Goal: Task Accomplishment & Management: Use online tool/utility

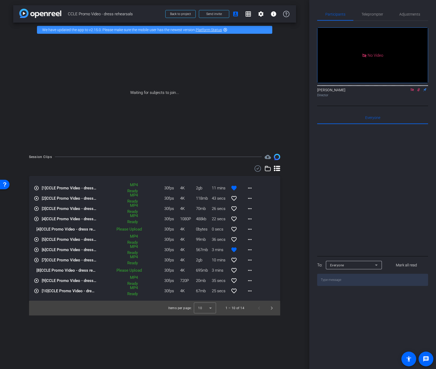
click at [415, 92] on mat-icon at bounding box center [418, 89] width 6 height 5
click at [412, 92] on icon at bounding box center [412, 90] width 4 height 4
click at [182, 135] on div "Waiting for subjects to join..." at bounding box center [154, 93] width 283 height 112
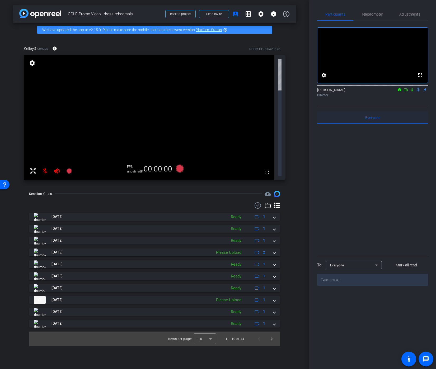
click at [323, 124] on div "Everyone 0" at bounding box center [372, 117] width 111 height 13
click at [271, 191] on div "Session Clips cloud_upload" at bounding box center [154, 194] width 251 height 6
click at [410, 92] on mat-icon at bounding box center [412, 89] width 6 height 5
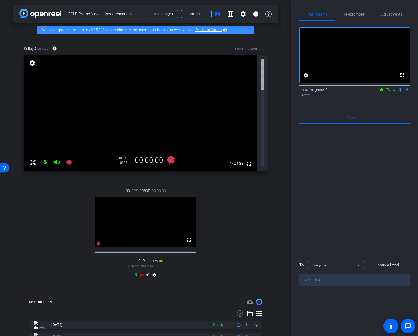
click at [142, 274] on icon at bounding box center [142, 275] width 4 height 3
click at [147, 273] on icon at bounding box center [148, 275] width 4 height 4
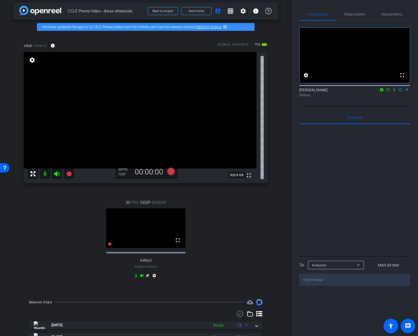
scroll to position [6, 0]
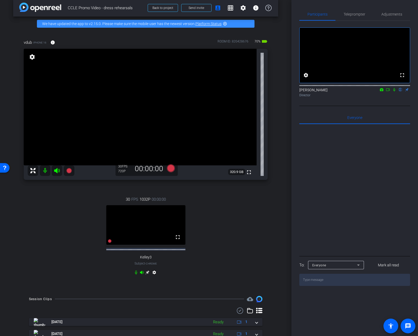
click at [395, 92] on icon at bounding box center [394, 90] width 4 height 4
click at [395, 15] on span "Adjustments" at bounding box center [391, 14] width 21 height 4
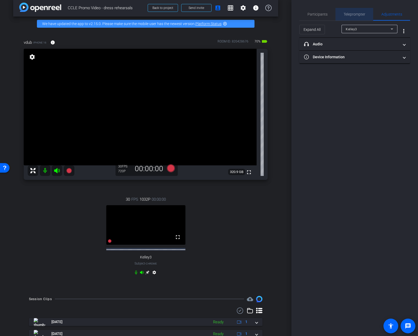
click at [359, 18] on span "Teleprompter" at bounding box center [355, 14] width 22 height 13
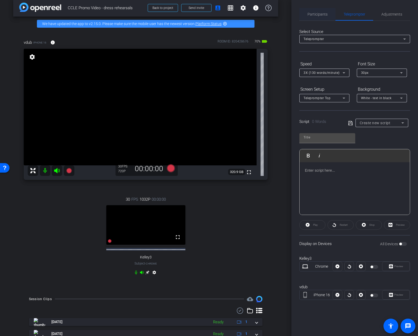
click at [320, 18] on span "Participants" at bounding box center [318, 14] width 20 height 13
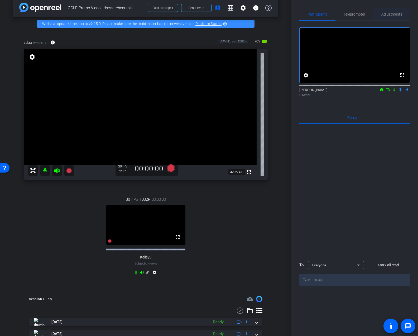
click at [390, 16] on span "Adjustments" at bounding box center [391, 14] width 21 height 4
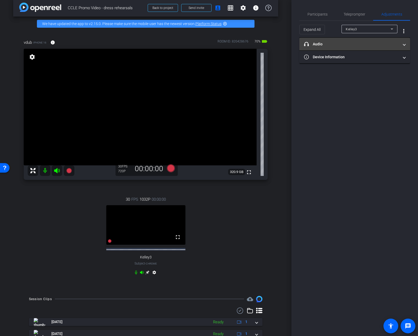
click at [365, 42] on mat-panel-title "headphone icon Audio" at bounding box center [351, 44] width 95 height 6
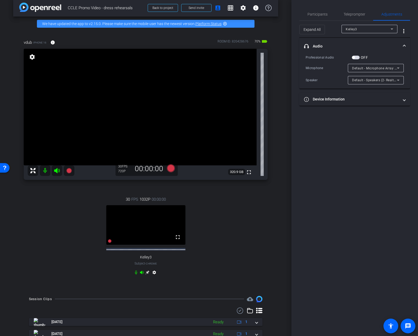
click at [359, 58] on span "button" at bounding box center [356, 58] width 8 height 4
click at [375, 68] on span "Default - Microphone Array (Intel® Smart Sound Technology (Intel® SST))" at bounding box center [408, 68] width 113 height 4
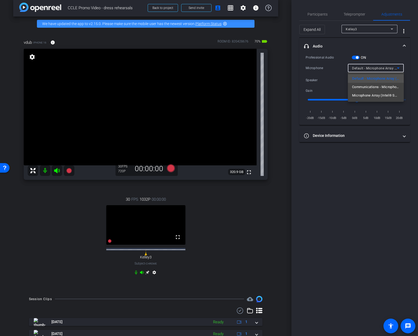
click at [337, 89] on div at bounding box center [209, 168] width 418 height 336
click at [355, 58] on span "button" at bounding box center [356, 58] width 8 height 4
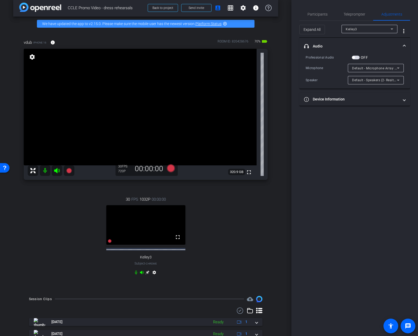
click at [355, 59] on div "OFF" at bounding box center [360, 57] width 16 height 5
click at [355, 59] on span "button" at bounding box center [356, 58] width 8 height 4
click at [369, 68] on span "Default - Microphone Array (Intel® Smart Sound Technology (Intel® SST))" at bounding box center [408, 68] width 113 height 4
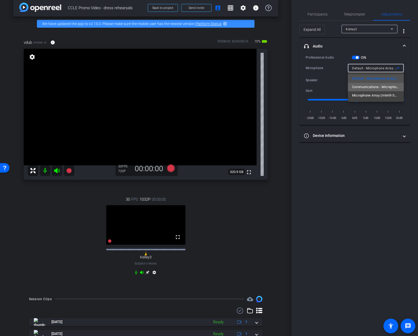
click at [370, 87] on span "Communications - Microphone Array (Intel® Smart Sound Technology (Intel® SST))" at bounding box center [375, 87] width 47 height 6
click at [371, 83] on div "Default - Speakers (2- Realtek(R) Audio)" at bounding box center [374, 80] width 45 height 7
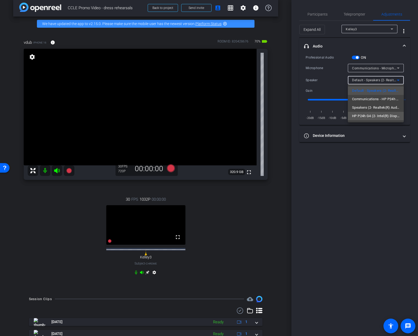
click at [375, 118] on span "HP P24h G4 (2- Intel(R) Display Audio)" at bounding box center [375, 116] width 47 height 6
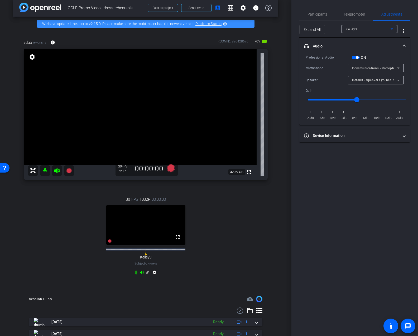
click at [378, 30] on div "Kelley3" at bounding box center [368, 29] width 45 height 7
click at [366, 48] on mat-option "vdub" at bounding box center [370, 48] width 56 height 8
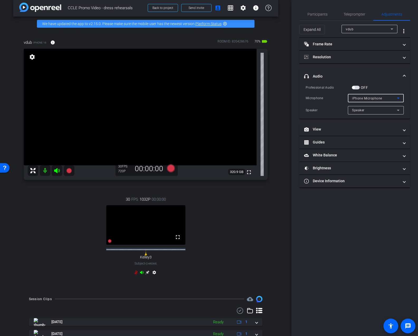
click at [367, 99] on span "iPhone Microphone" at bounding box center [367, 99] width 30 height 4
click at [385, 83] on div at bounding box center [209, 168] width 418 height 336
click at [359, 88] on span "button" at bounding box center [356, 88] width 8 height 4
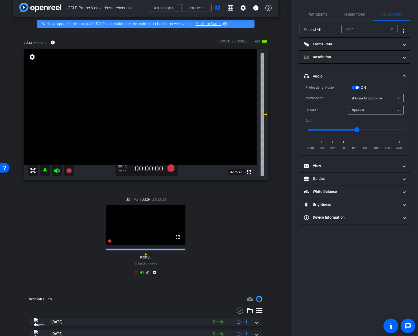
click at [367, 100] on span "iPhone Microphone" at bounding box center [367, 99] width 30 height 4
click at [379, 119] on mat-option "USBAudio1.0" at bounding box center [376, 117] width 56 height 8
click at [367, 112] on div "Speaker" at bounding box center [374, 110] width 45 height 7
click at [337, 111] on div at bounding box center [209, 168] width 418 height 336
click at [358, 111] on span "Speaker" at bounding box center [358, 110] width 12 height 4
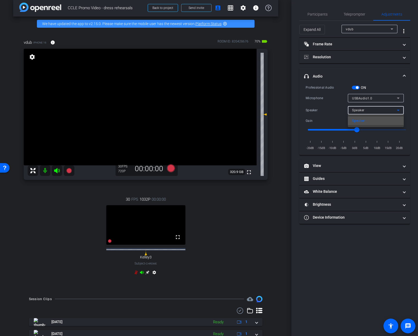
click at [326, 119] on div at bounding box center [209, 168] width 418 height 336
click at [172, 170] on icon at bounding box center [171, 168] width 8 height 8
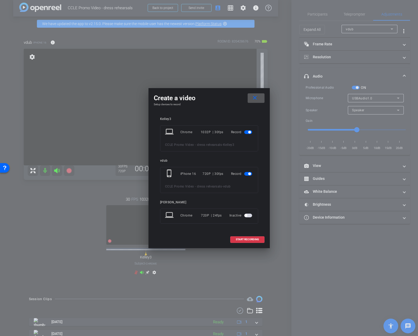
drag, startPoint x: 248, startPoint y: 132, endPoint x: 246, endPoint y: 167, distance: 34.6
click at [248, 132] on span "button" at bounding box center [249, 132] width 3 height 3
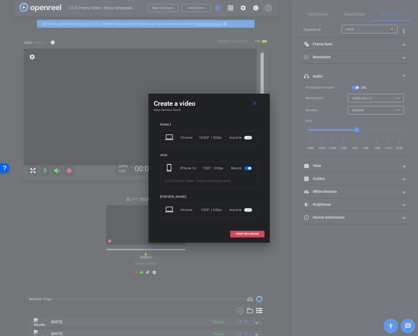
click at [248, 233] on span "START RECORDING" at bounding box center [247, 234] width 23 height 3
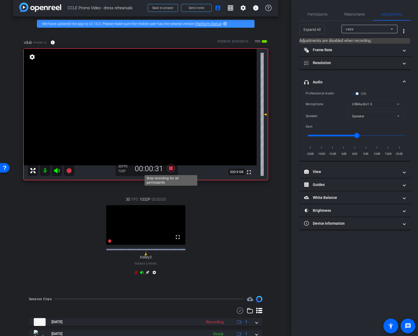
click at [172, 170] on icon at bounding box center [171, 168] width 8 height 8
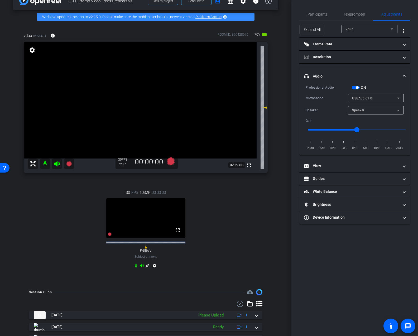
scroll to position [32, 0]
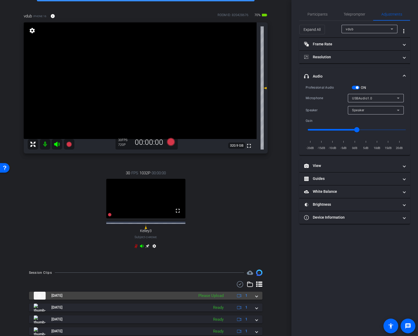
click at [257, 297] on span at bounding box center [257, 296] width 2 height 6
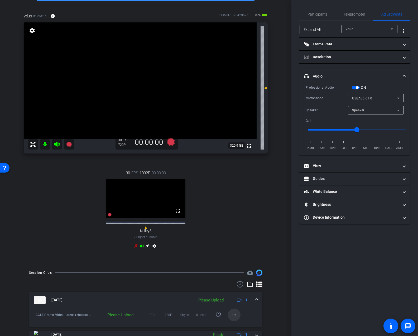
click at [236, 316] on mat-icon "more_horiz" at bounding box center [234, 315] width 6 height 6
click at [240, 291] on span "Upload" at bounding box center [242, 291] width 21 height 6
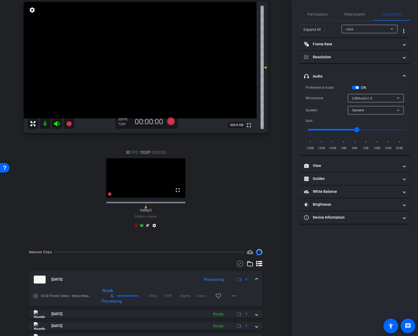
scroll to position [56, 0]
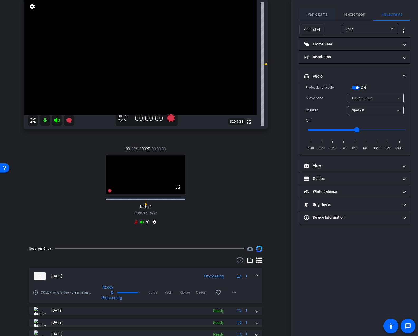
click at [328, 11] on div "Participants" at bounding box center [317, 14] width 36 height 13
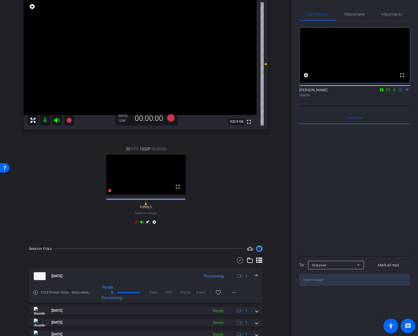
click at [388, 92] on icon at bounding box center [388, 90] width 4 height 4
click at [399, 92] on mat-icon at bounding box center [401, 89] width 6 height 5
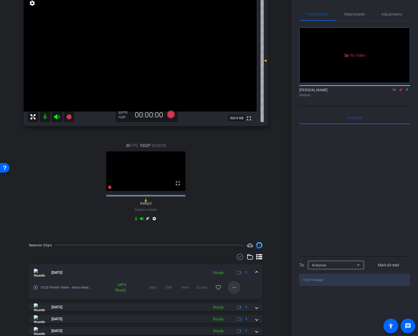
click at [235, 288] on mat-icon "more_horiz" at bounding box center [234, 287] width 6 height 6
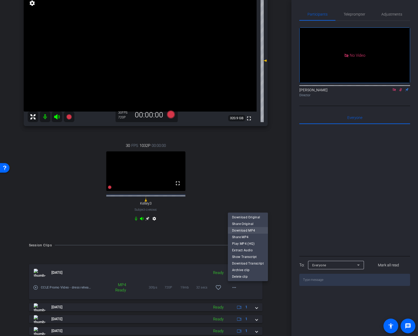
click at [253, 232] on span "Download MP4" at bounding box center [248, 230] width 32 height 6
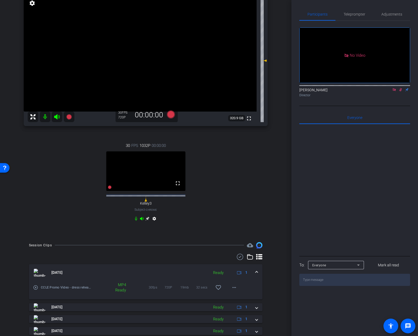
click at [228, 197] on div "30 FPS 1032P 00:00:00 fullscreen Kelley3 Subject - Chrome settings" at bounding box center [146, 183] width 244 height 98
click at [394, 92] on icon at bounding box center [394, 90] width 4 height 4
click at [395, 92] on icon at bounding box center [394, 90] width 4 height 4
click at [394, 92] on icon at bounding box center [394, 90] width 4 height 4
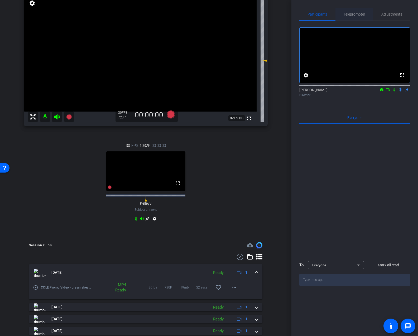
click at [360, 16] on span "Teleprompter" at bounding box center [355, 14] width 22 height 13
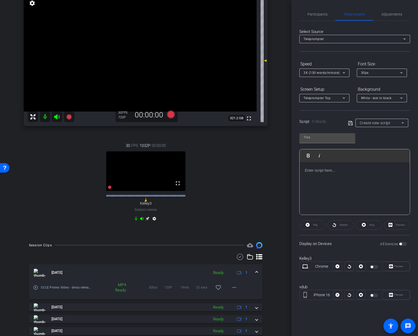
click at [348, 35] on div "Teleprompter" at bounding box center [355, 39] width 102 height 8
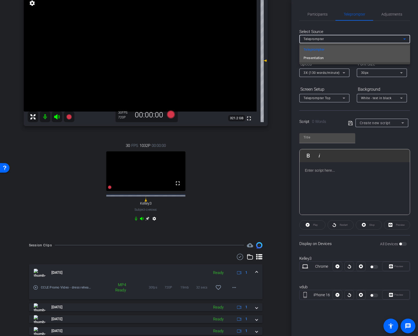
click at [339, 58] on mat-option "Presentation" at bounding box center [354, 58] width 111 height 8
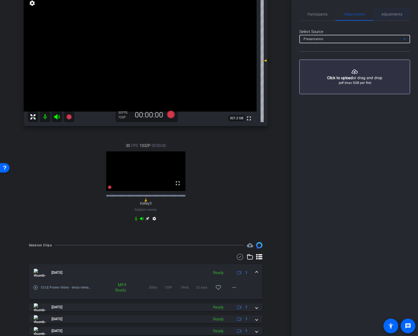
click at [385, 16] on span "Adjustments" at bounding box center [391, 14] width 21 height 4
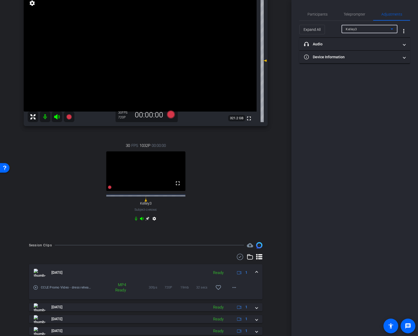
click at [378, 30] on div "Kelley3" at bounding box center [368, 29] width 45 height 7
click at [362, 51] on mat-option "vdub" at bounding box center [370, 48] width 56 height 8
type input "0"
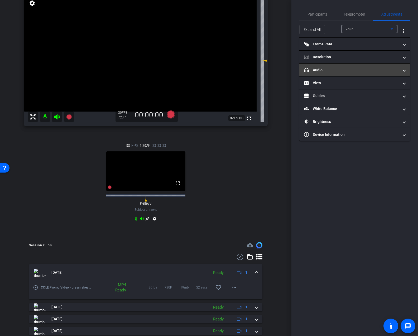
click at [348, 69] on mat-panel-title "headphone icon Audio" at bounding box center [351, 70] width 95 height 6
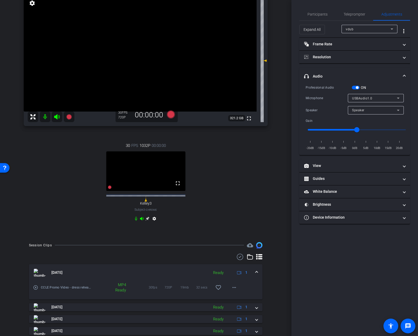
click at [358, 88] on span "button" at bounding box center [357, 87] width 3 height 3
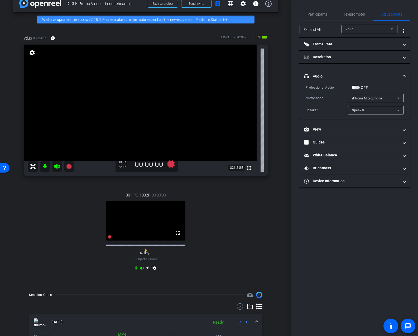
scroll to position [0, 0]
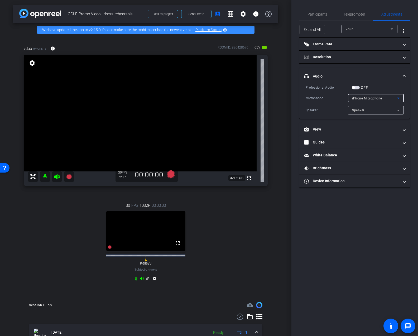
click at [367, 99] on span "iPhone Microphone" at bounding box center [367, 99] width 30 height 4
click at [338, 108] on div at bounding box center [209, 168] width 418 height 336
click at [360, 112] on span "Speaker" at bounding box center [358, 110] width 12 height 4
click at [384, 86] on div at bounding box center [209, 168] width 418 height 336
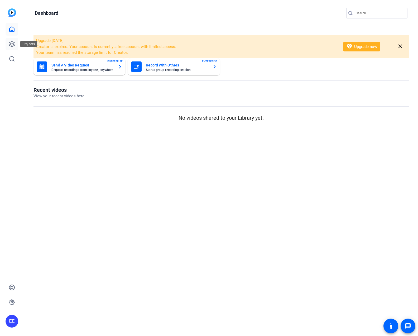
click at [13, 43] on icon at bounding box center [12, 44] width 6 height 6
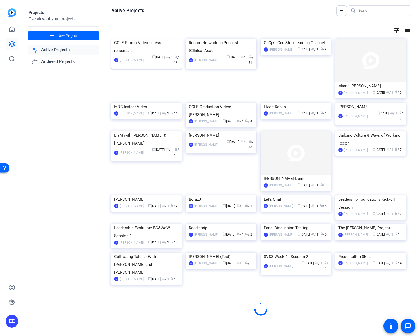
click at [134, 39] on img at bounding box center [146, 39] width 70 height 0
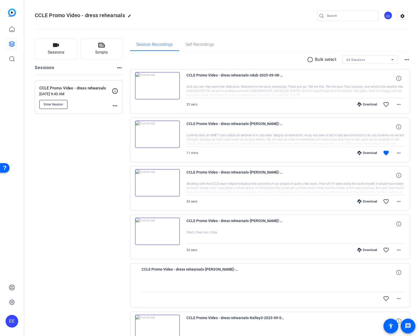
click at [58, 105] on span "Enter Session" at bounding box center [53, 104] width 19 height 4
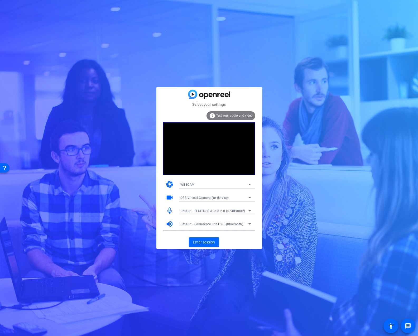
click at [216, 212] on span "Default - BLUE USB Audio 2.0 (074d:0002)" at bounding box center [212, 211] width 65 height 4
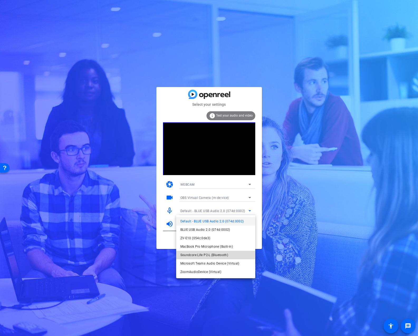
click at [86, 47] on span "Soundcore Life P2-L (Bluetooth)" at bounding box center [84, 45] width 3 height 3
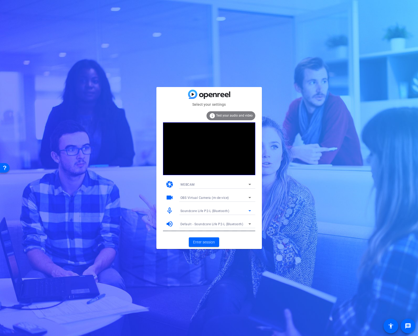
click at [211, 197] on span "OBS Virtual Camera (m-de:vice)" at bounding box center [204, 198] width 49 height 4
click at [204, 214] on span "ZV-E10 (054c:0de3)" at bounding box center [195, 216] width 30 height 6
click at [199, 241] on span "Enter session" at bounding box center [204, 243] width 22 height 6
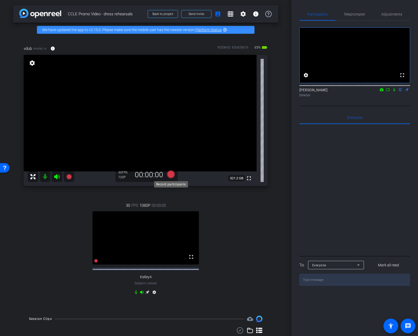
click at [165, 186] on div "Record participants" at bounding box center [171, 184] width 34 height 6
click at [356, 14] on span "Teleprompter" at bounding box center [355, 14] width 22 height 4
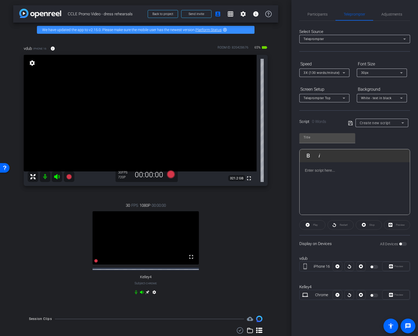
click at [334, 42] on div "Teleprompter" at bounding box center [354, 39] width 100 height 7
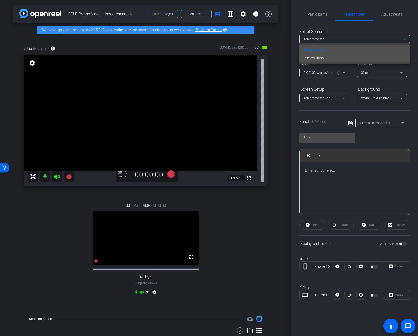
click at [327, 58] on mat-option "Presentation" at bounding box center [354, 58] width 111 height 8
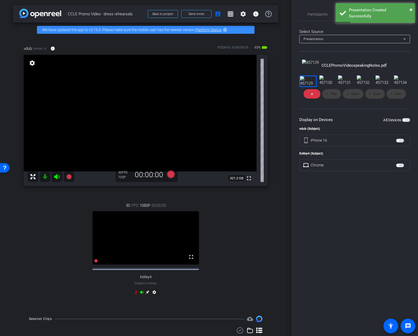
click at [407, 122] on span "button" at bounding box center [406, 120] width 8 height 4
click at [405, 121] on span "button" at bounding box center [404, 120] width 3 height 3
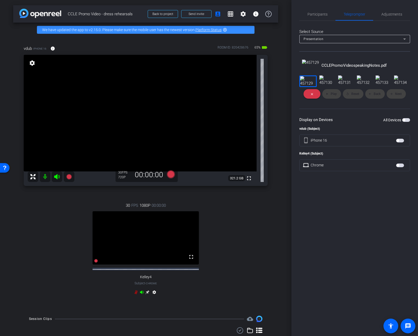
click at [407, 122] on span "button" at bounding box center [406, 120] width 8 height 4
drag, startPoint x: 336, startPoint y: 218, endPoint x: 343, endPoint y: 223, distance: 8.6
click at [336, 96] on span "Play" at bounding box center [334, 94] width 6 height 4
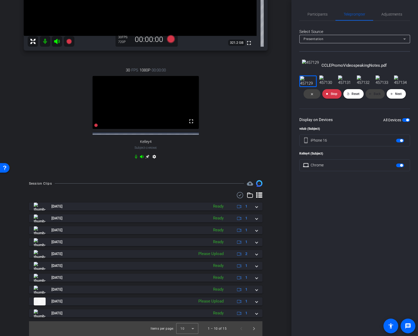
scroll to position [154, 0]
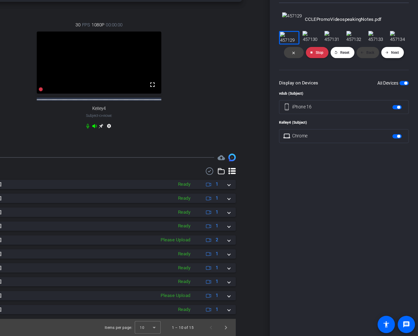
click at [397, 96] on span "Next" at bounding box center [398, 94] width 7 height 4
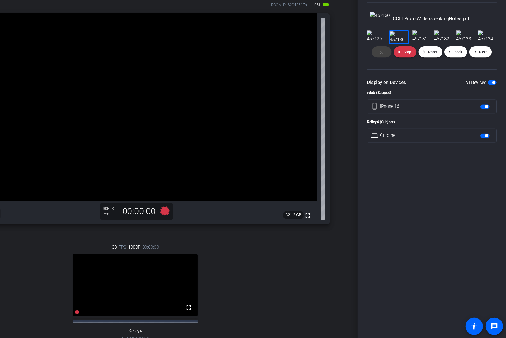
scroll to position [0, 0]
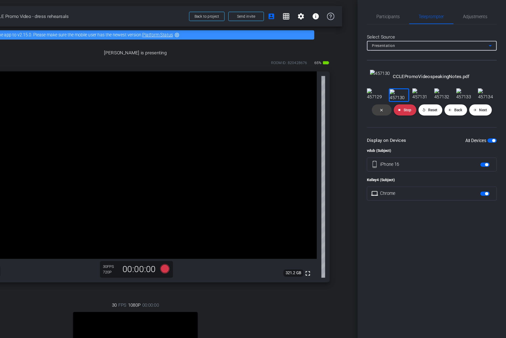
click at [414, 40] on div "Presentation" at bounding box center [441, 39] width 100 height 7
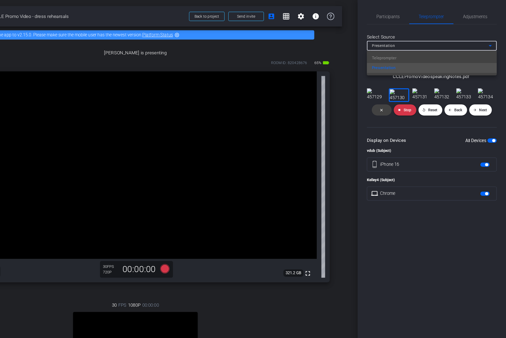
click at [411, 50] on div "Teleprompter Presentation" at bounding box center [442, 53] width 111 height 21
click at [418, 40] on div at bounding box center [253, 169] width 506 height 338
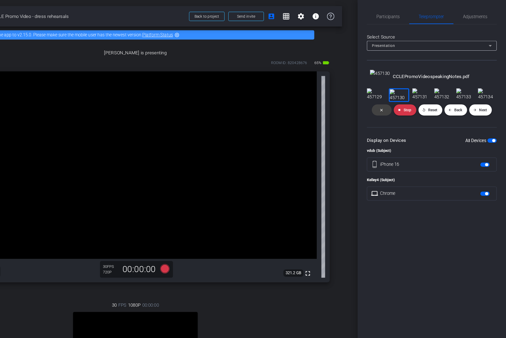
click at [367, 113] on div "arrow_back CCLE Promo Video - dress rehearsals Back to project Send invite acco…" at bounding box center [189, 169] width 379 height 338
click at [319, 14] on mat-icon "grid_on" at bounding box center [318, 14] width 6 height 6
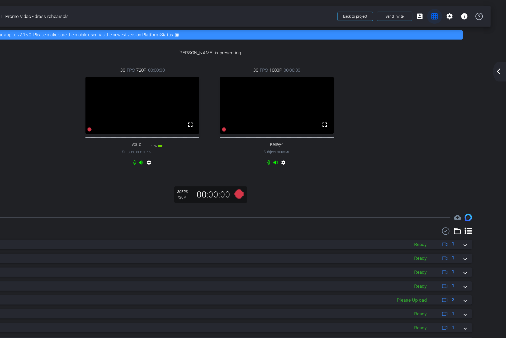
click at [418, 17] on span at bounding box center [444, 14] width 13 height 13
click at [418, 16] on mat-icon "grid_on" at bounding box center [445, 14] width 6 height 6
click at [418, 61] on mat-icon "arrow_back_ios_new" at bounding box center [499, 61] width 6 height 6
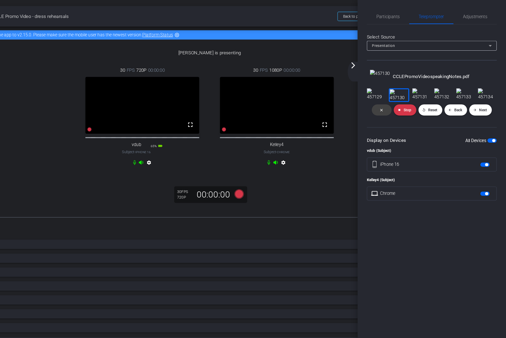
click at [418, 38] on div "Presentation" at bounding box center [441, 39] width 100 height 7
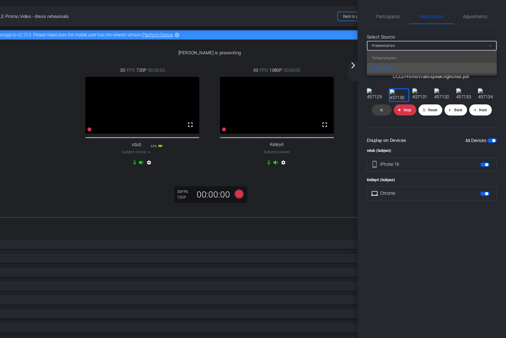
click at [418, 219] on div at bounding box center [253, 169] width 506 height 338
click at [418, 96] on span "Stop" at bounding box center [421, 94] width 7 height 4
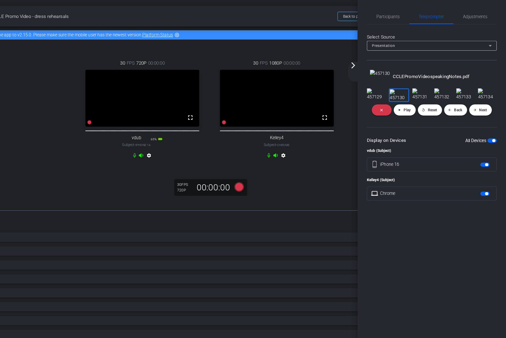
click at [176, 146] on div "30 FPS 720P 00:00:00 fullscreen vdub Subject - iPhone 16 65% battery_std settin…" at bounding box center [195, 93] width 114 height 103
click at [279, 164] on icon at bounding box center [278, 160] width 8 height 8
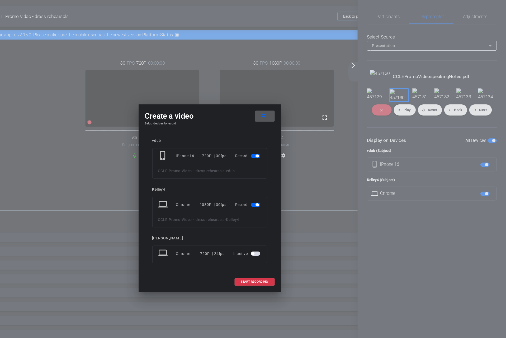
click at [291, 174] on span "button" at bounding box center [292, 175] width 8 height 4
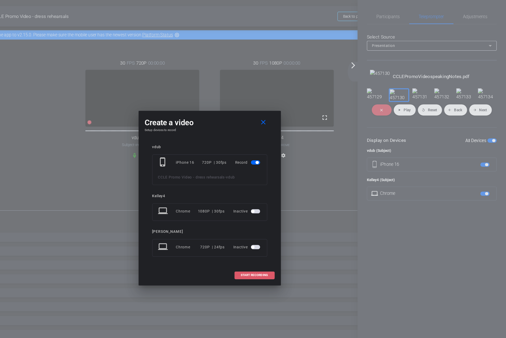
click at [286, 234] on span "START RECORDING" at bounding box center [291, 235] width 23 height 3
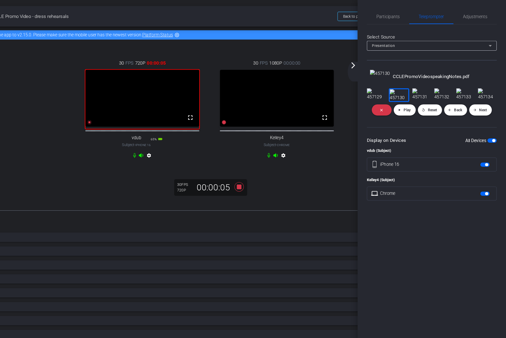
click at [304, 135] on icon at bounding box center [303, 133] width 4 height 4
click at [303, 135] on icon at bounding box center [303, 133] width 4 height 4
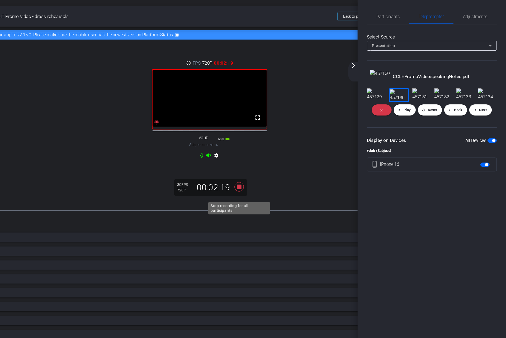
click at [278, 164] on icon at bounding box center [278, 160] width 8 height 8
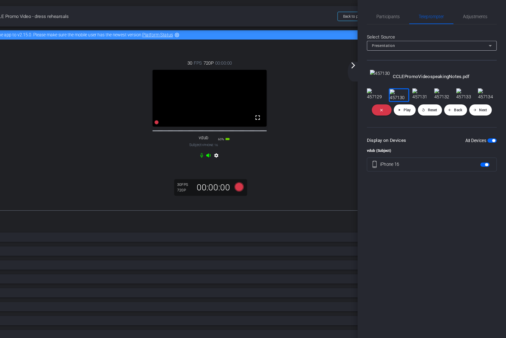
click at [342, 19] on span "CCLE Promo Video - dress rehearsals" at bounding box center [213, 14] width 291 height 11
